Goal: Information Seeking & Learning: Learn about a topic

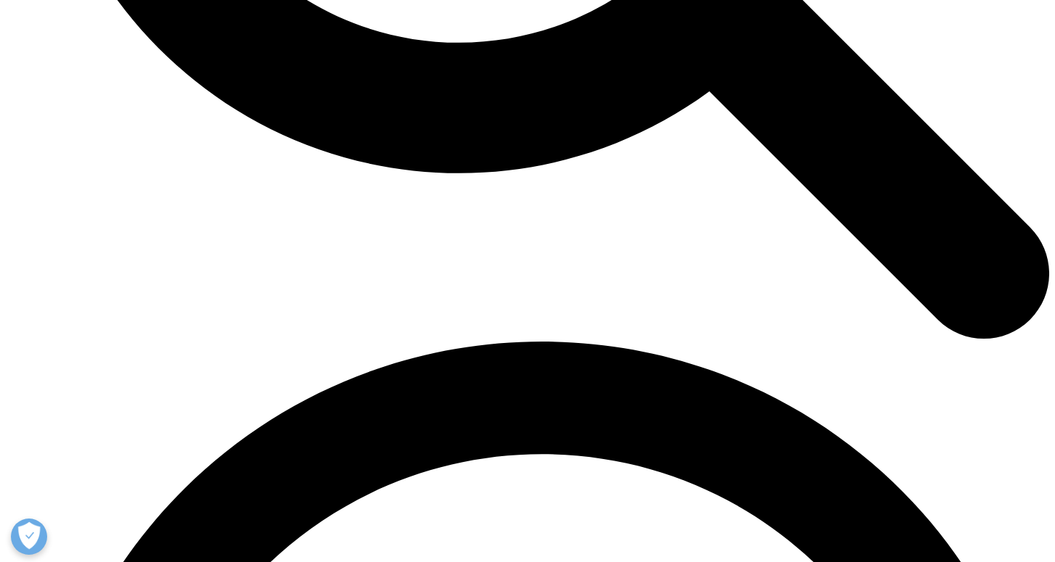
scroll to position [3177, 0]
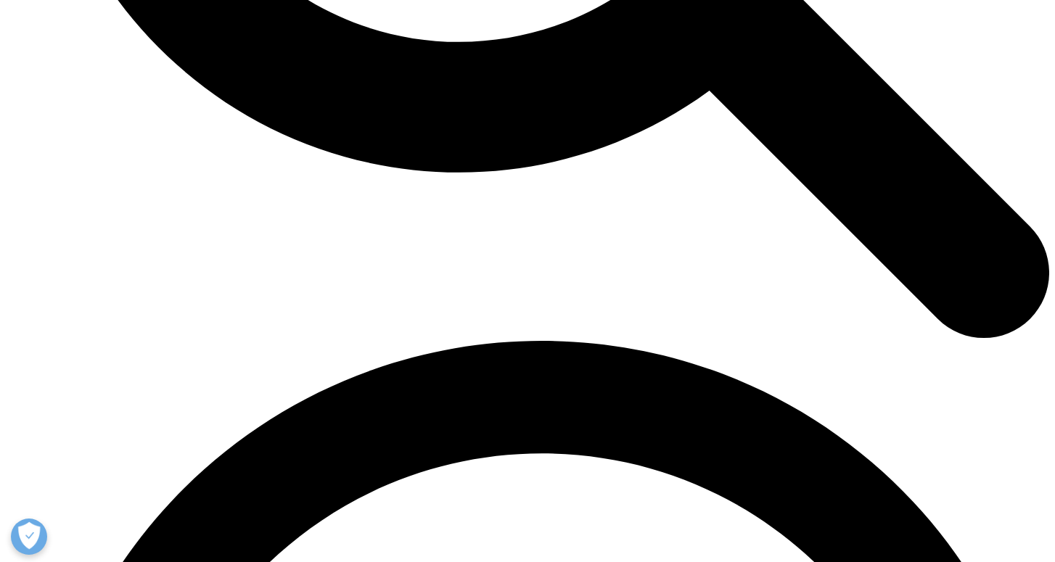
drag, startPoint x: 626, startPoint y: 362, endPoint x: 783, endPoint y: 361, distance: 157.5
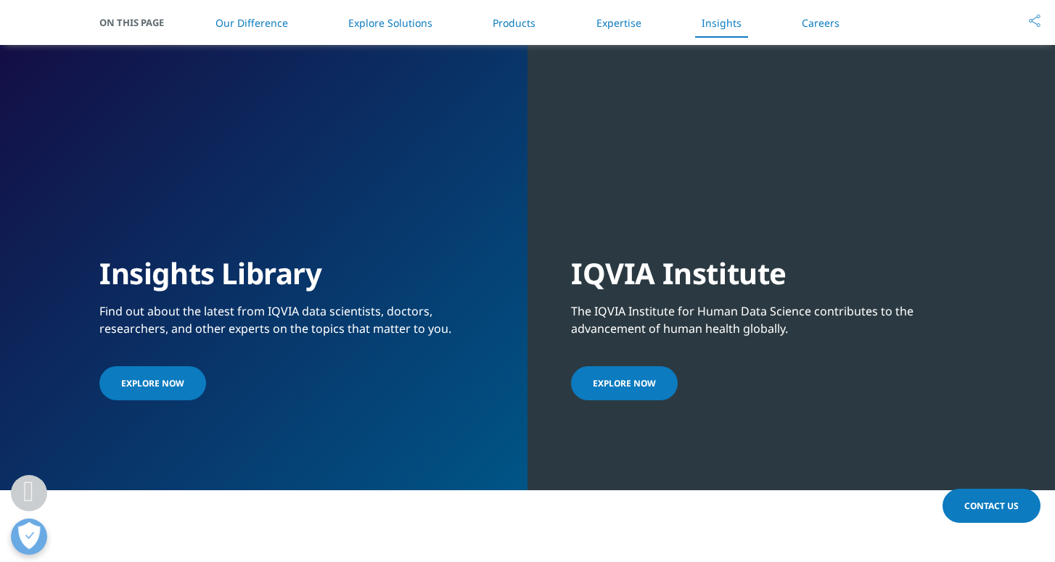
click at [781, 337] on div "The IQVIA Institute for Human Data Science contributes to the advancement of hu…" at bounding box center [763, 315] width 385 height 46
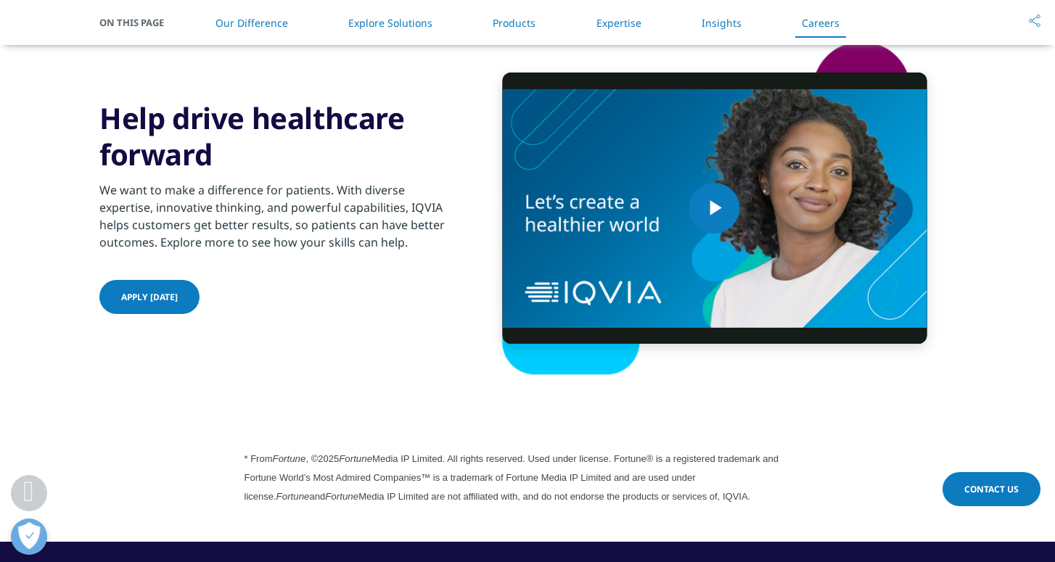
scroll to position [3728, 0]
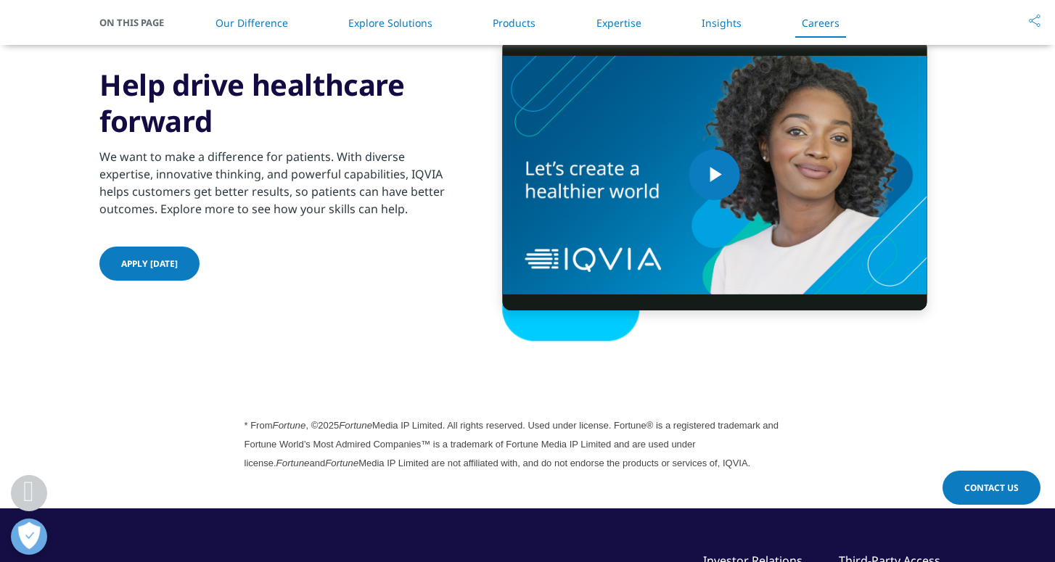
drag, startPoint x: 163, startPoint y: 205, endPoint x: 400, endPoint y: 205, distance: 237.3
click at [400, 205] on div "We want to make a difference for patients. With diverse expertise, innovative t…" at bounding box center [275, 178] width 352 height 78
click at [374, 258] on div "Apply today" at bounding box center [275, 265] width 352 height 37
click at [715, 175] on span "Video Player" at bounding box center [715, 175] width 0 height 0
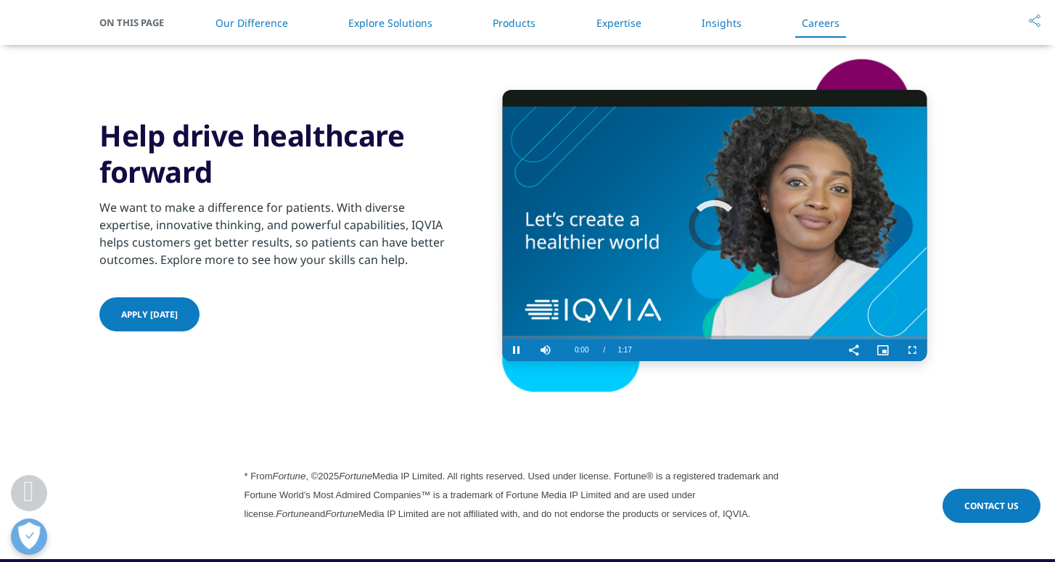
scroll to position [3669, 0]
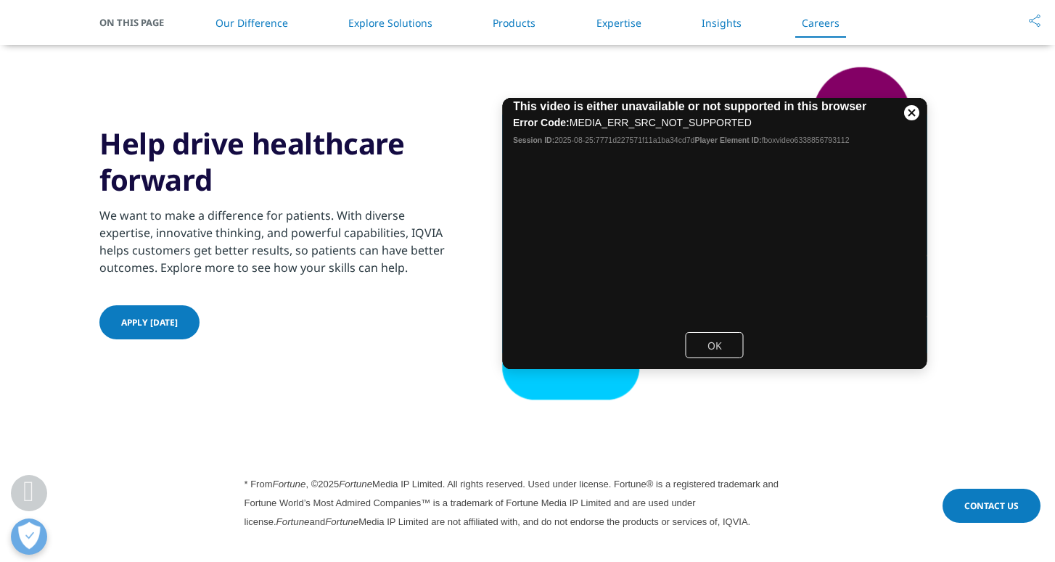
click at [714, 353] on button "OK" at bounding box center [715, 345] width 58 height 26
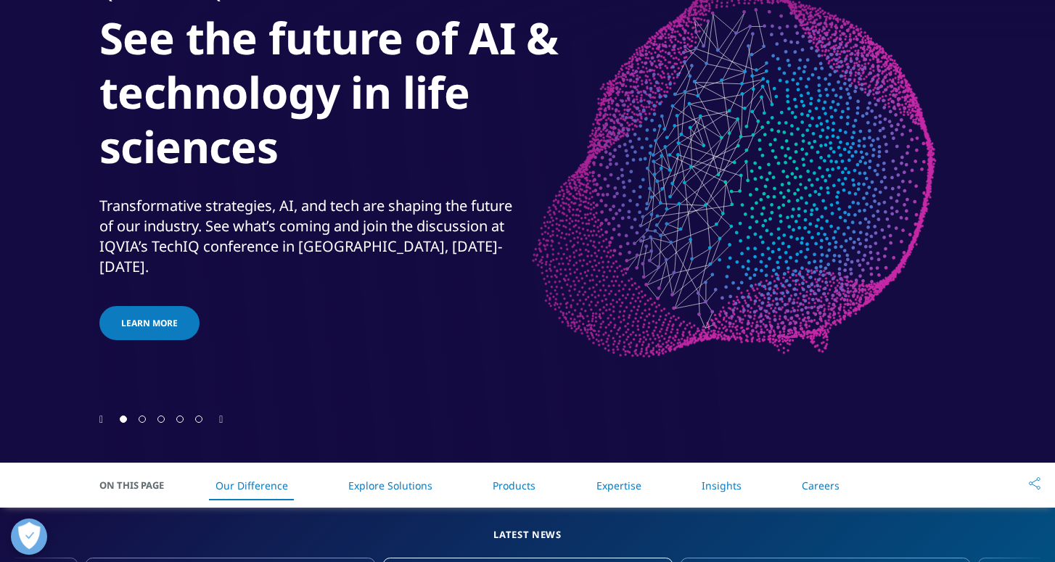
scroll to position [0, 0]
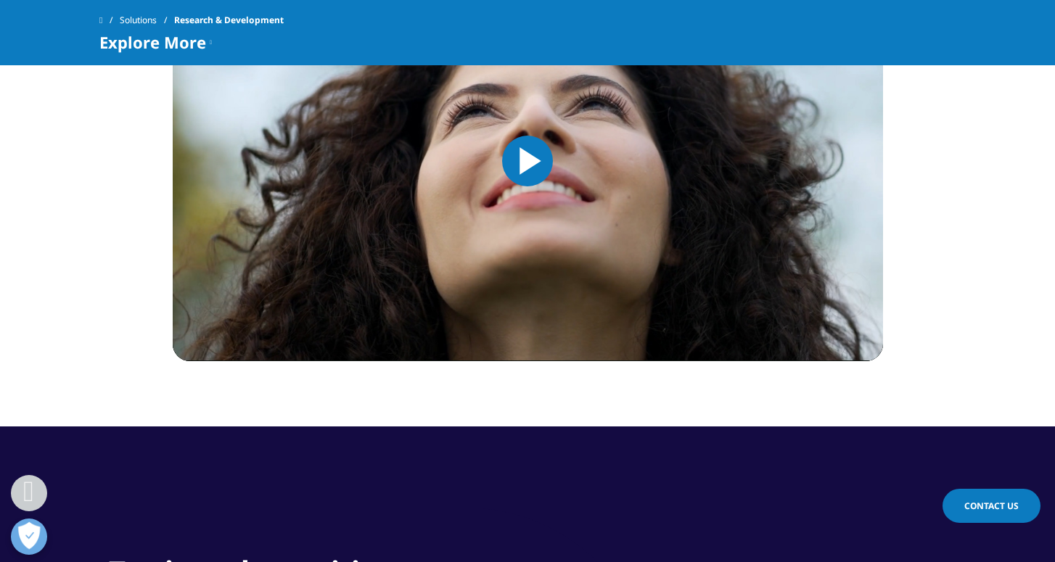
scroll to position [910, 0]
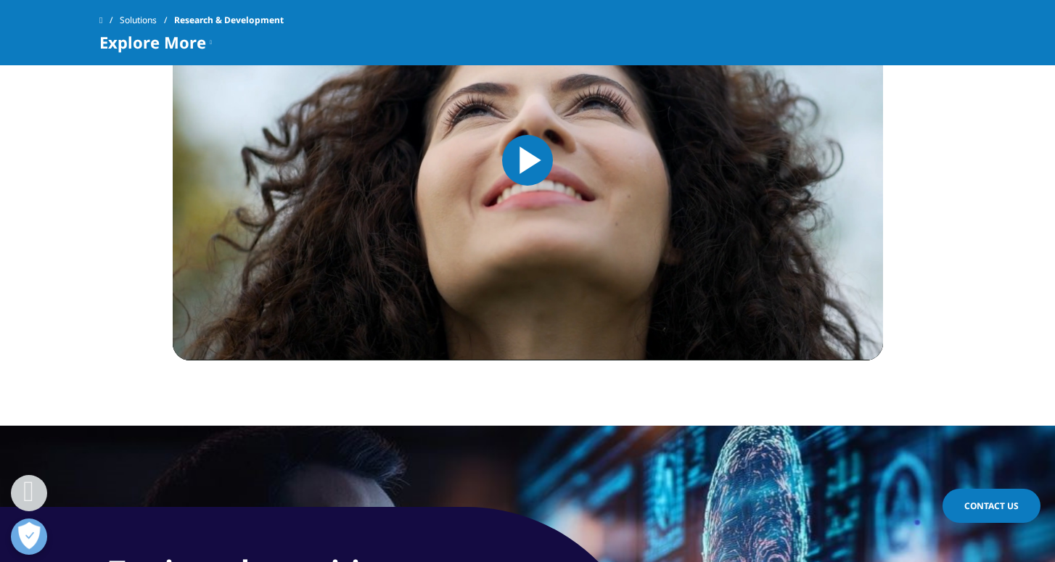
click at [528, 160] on span "Video Player" at bounding box center [528, 160] width 0 height 0
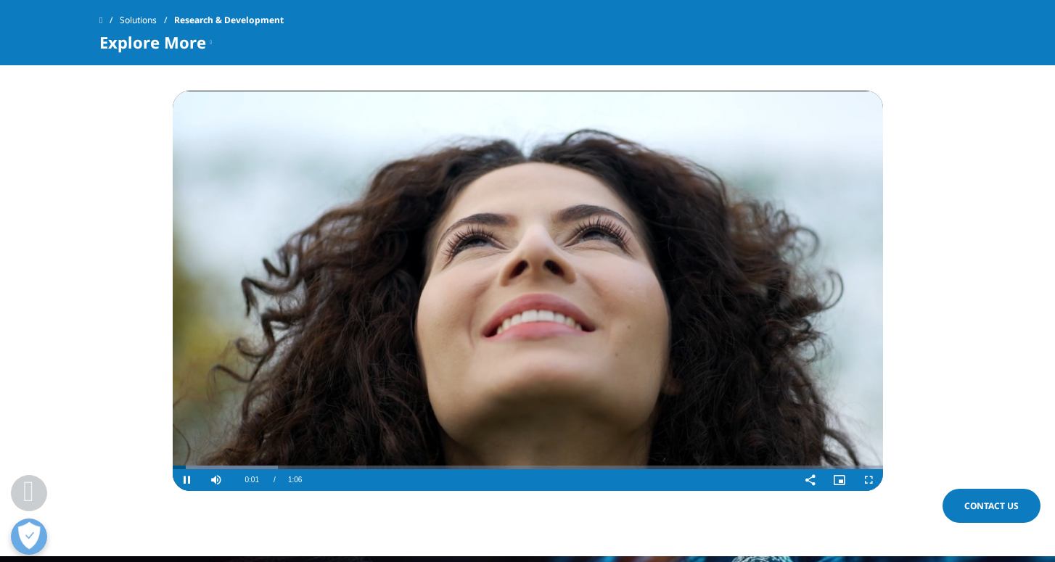
scroll to position [772, 0]
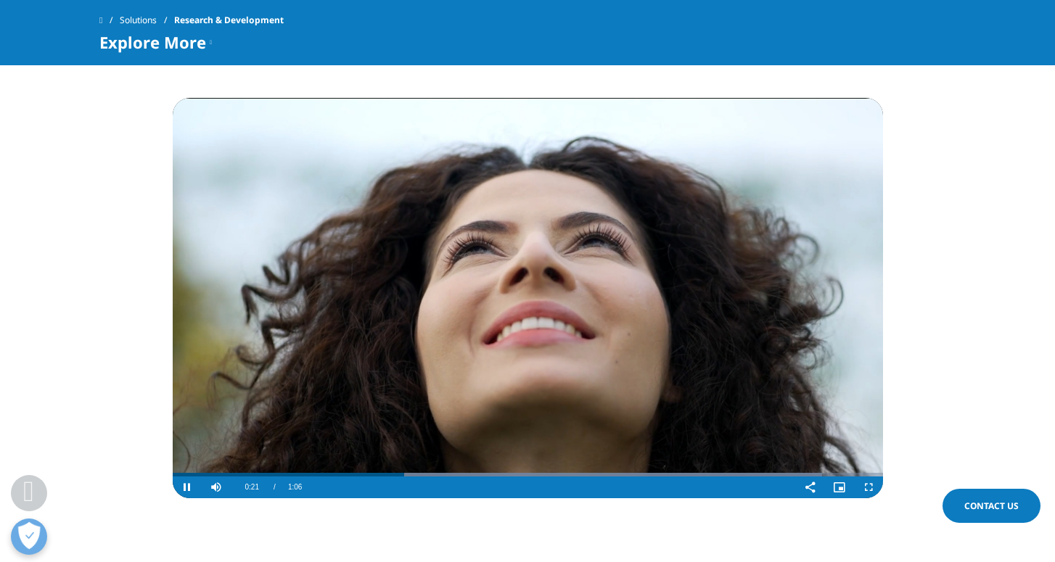
click at [612, 288] on video "Video Player" at bounding box center [528, 298] width 711 height 401
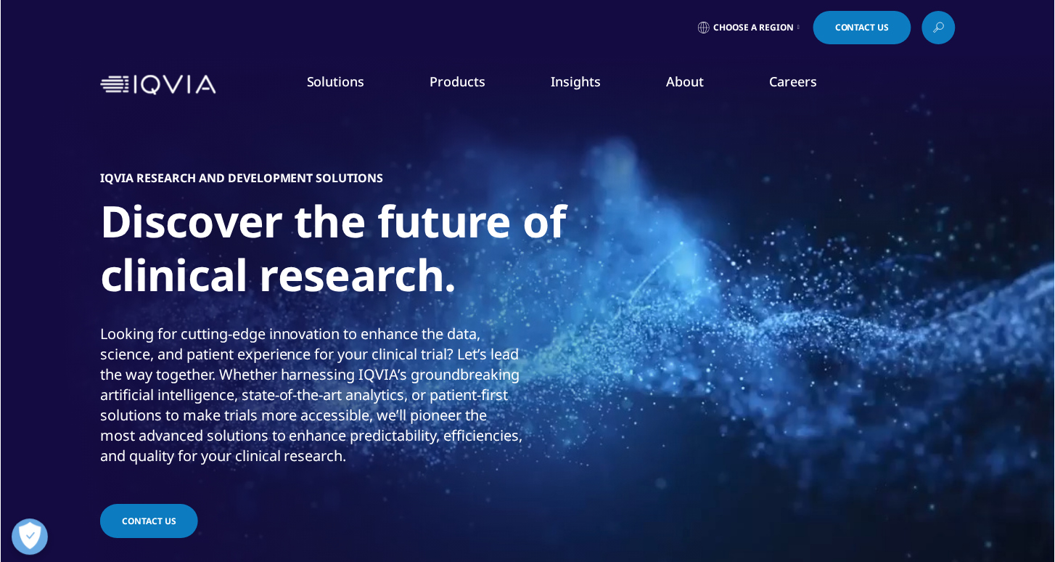
scroll to position [0, 0]
